Goal: Task Accomplishment & Management: Use online tool/utility

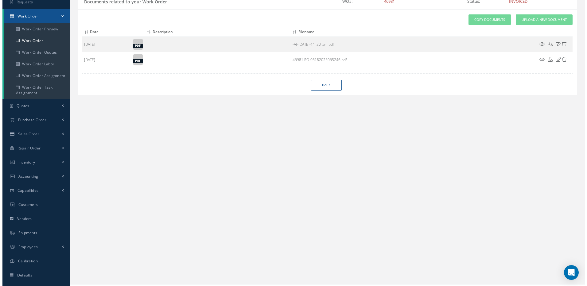
scroll to position [62, 0]
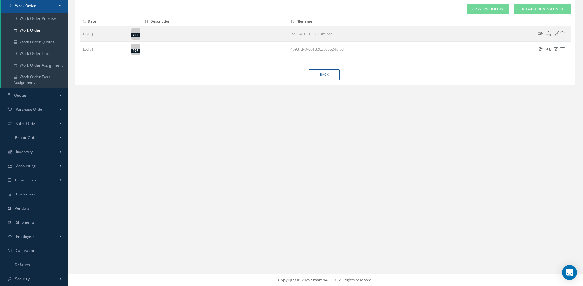
select select "25"
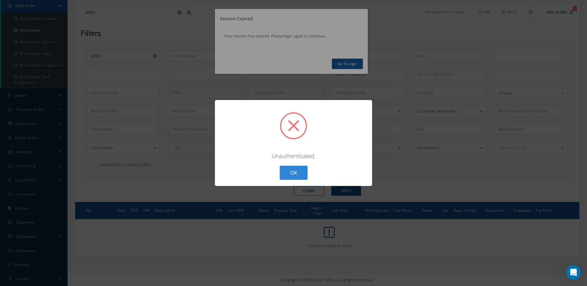
drag, startPoint x: 581, startPoint y: 185, endPoint x: 336, endPoint y: 92, distance: 262.8
click at [580, 184] on div "? ! i × Unauthenticated. OK Cancel" at bounding box center [293, 143] width 587 height 286
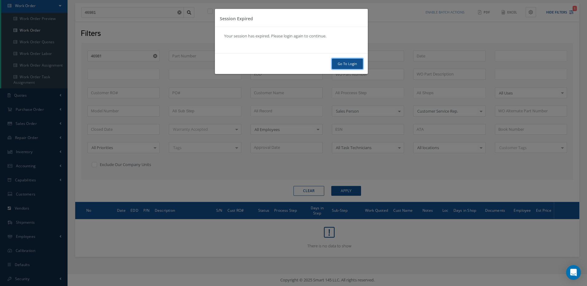
click at [347, 65] on link "Go To Login" at bounding box center [347, 64] width 31 height 11
